Goal: Information Seeking & Learning: Learn about a topic

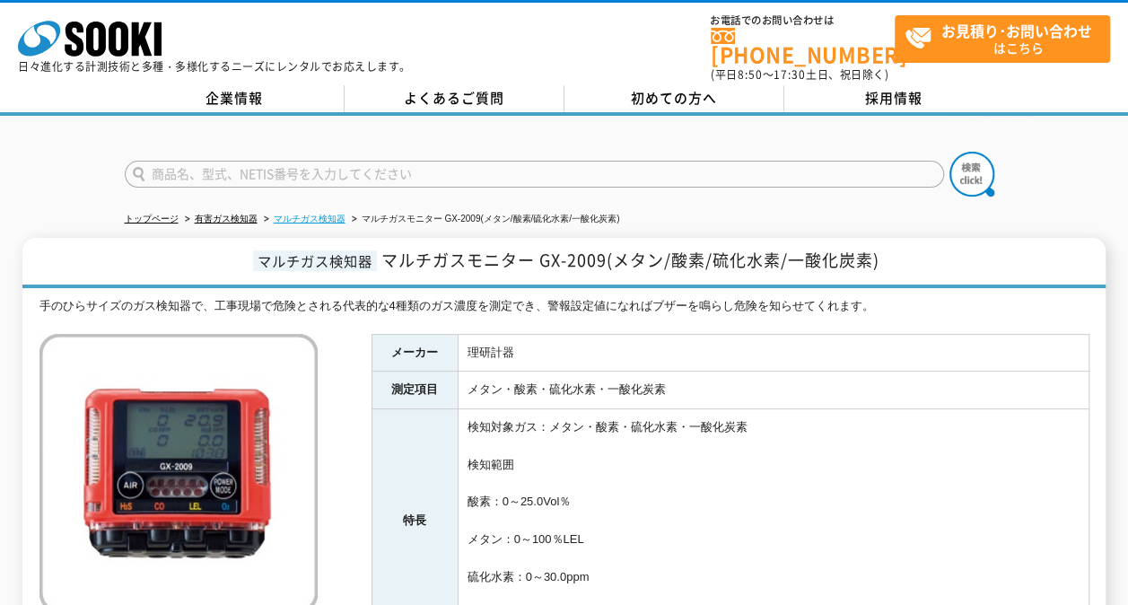
click at [327, 214] on link "マルチガス検知器" at bounding box center [310, 219] width 72 height 10
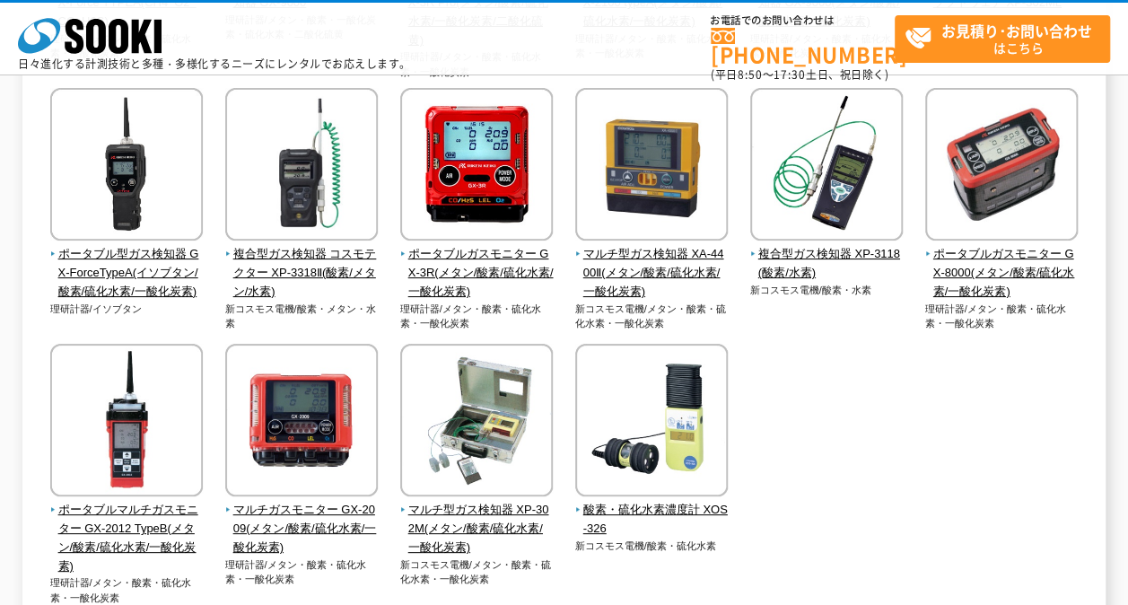
scroll to position [587, 0]
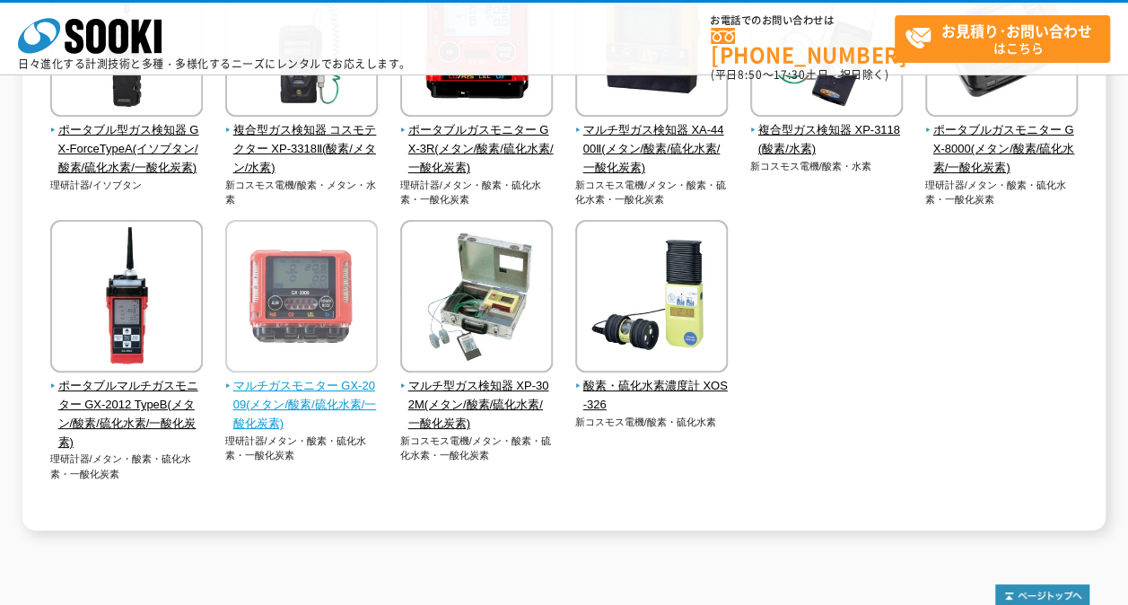
click at [339, 345] on img at bounding box center [301, 298] width 153 height 157
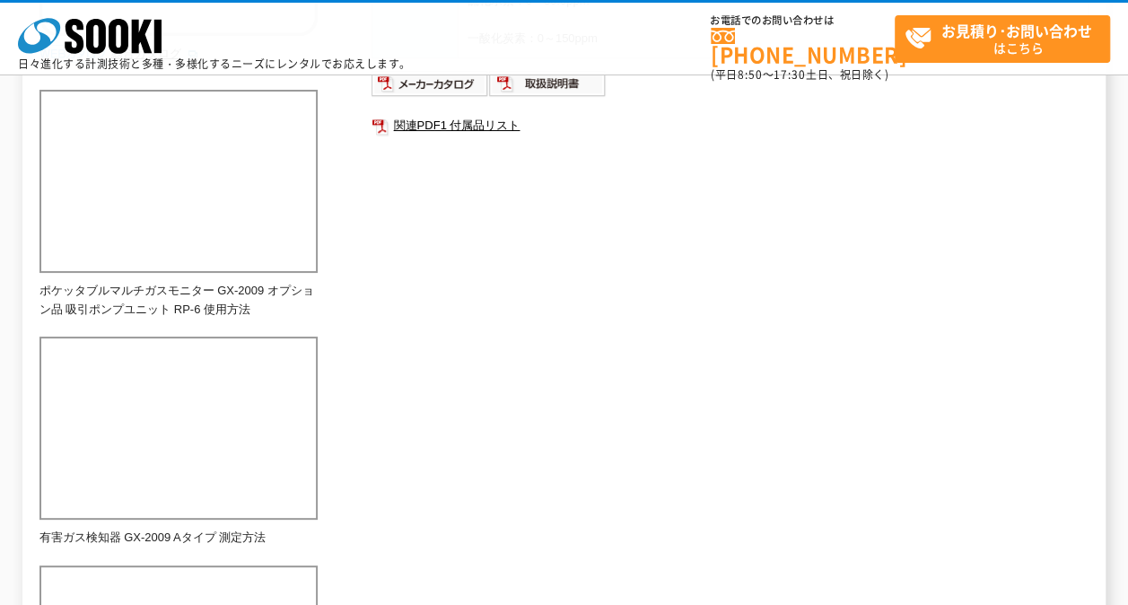
scroll to position [465, 0]
